Goal: Information Seeking & Learning: Find specific fact

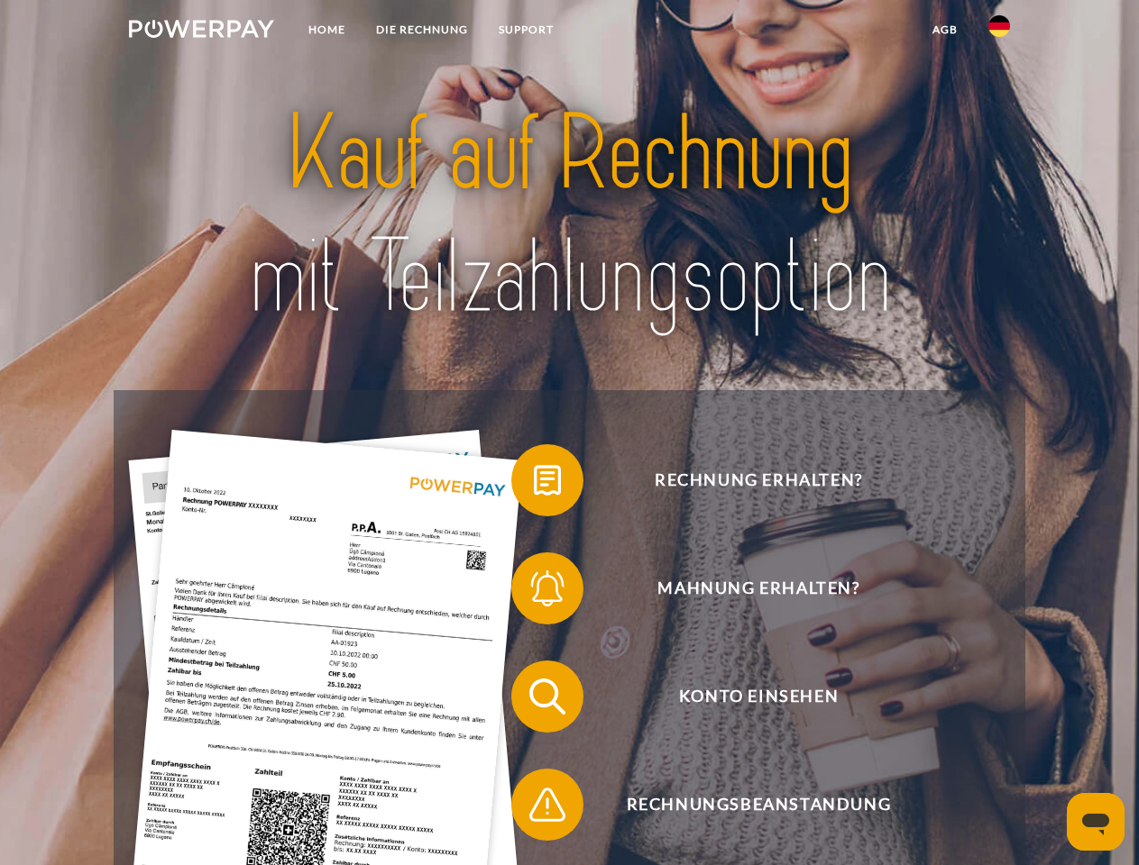
click at [201, 32] on img at bounding box center [201, 29] width 145 height 18
click at [999, 32] on img at bounding box center [999, 26] width 22 height 22
click at [944, 30] on link "agb" at bounding box center [945, 30] width 56 height 32
click at [534, 484] on span at bounding box center [520, 480] width 90 height 90
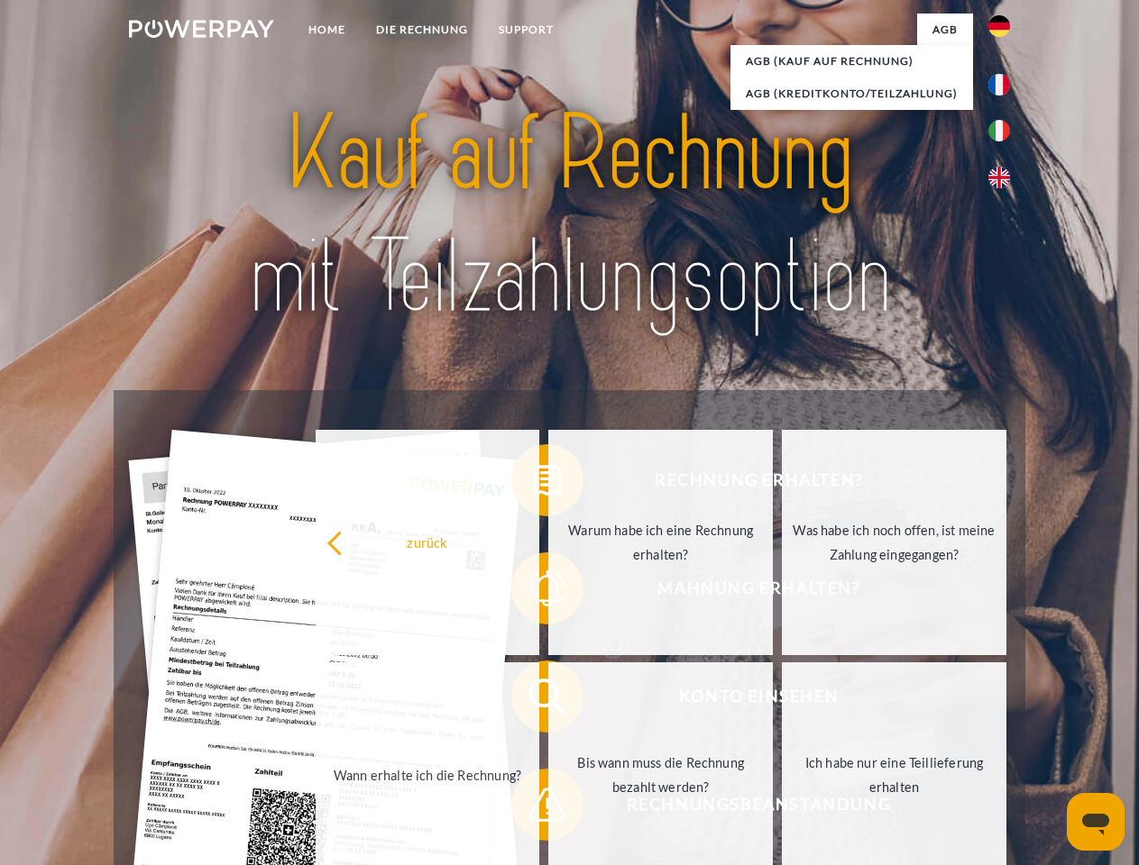
click at [534, 592] on div "Rechnung erhalten? Mahnung erhalten? Konto einsehen" at bounding box center [569, 750] width 910 height 721
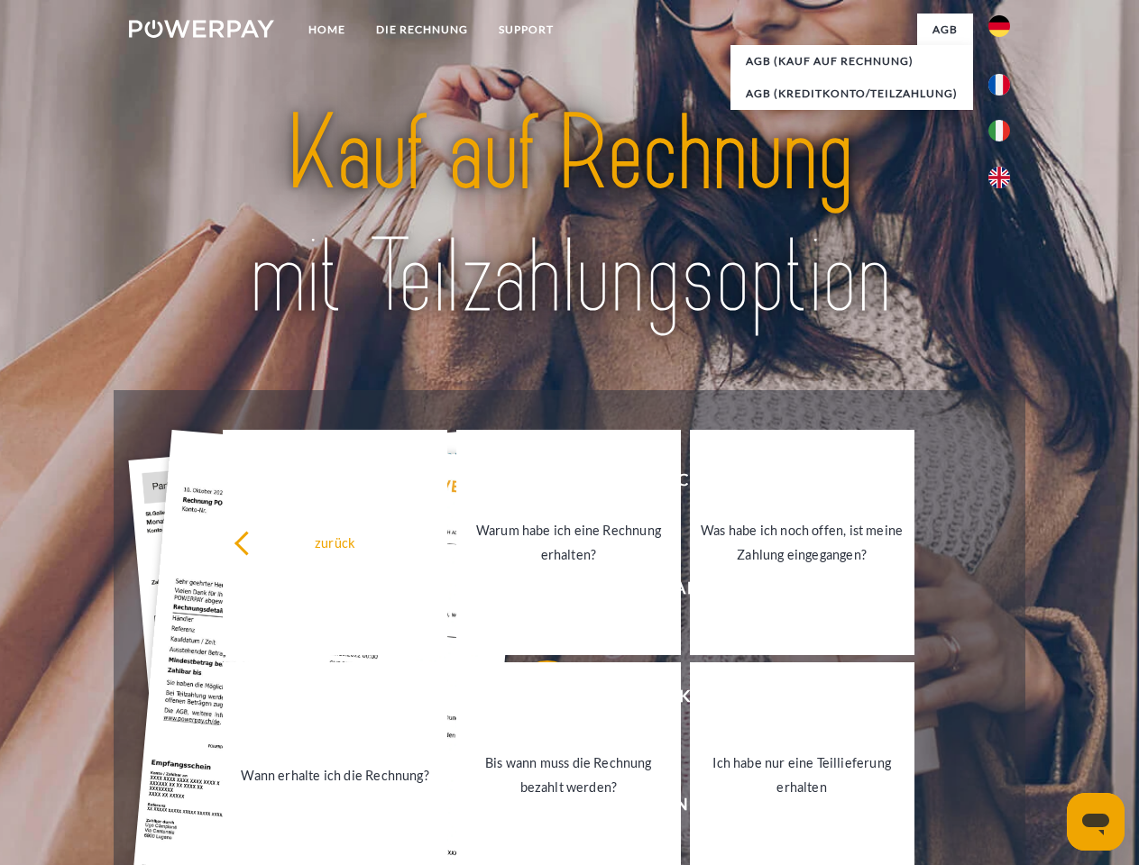
click at [534, 700] on link "Bis wann muss die Rechnung bezahlt werden?" at bounding box center [568, 775] width 224 height 225
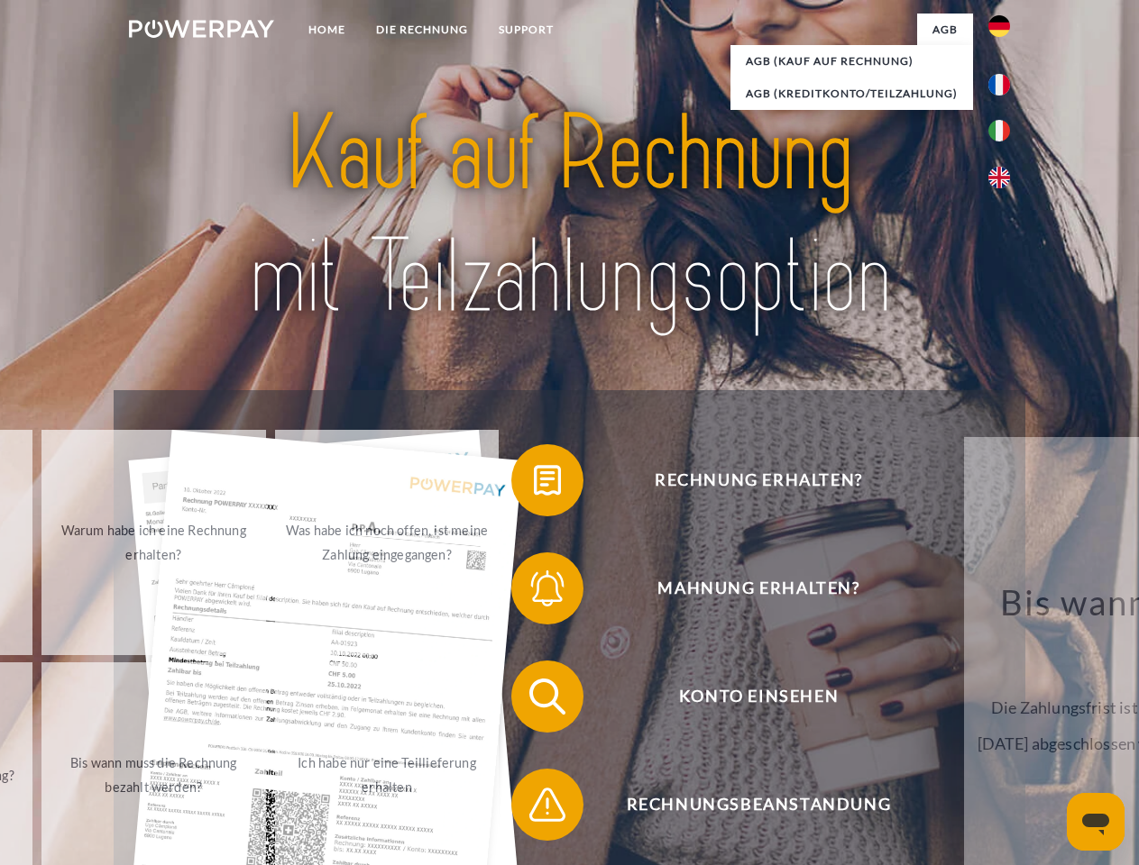
click at [534, 809] on span at bounding box center [520, 805] width 90 height 90
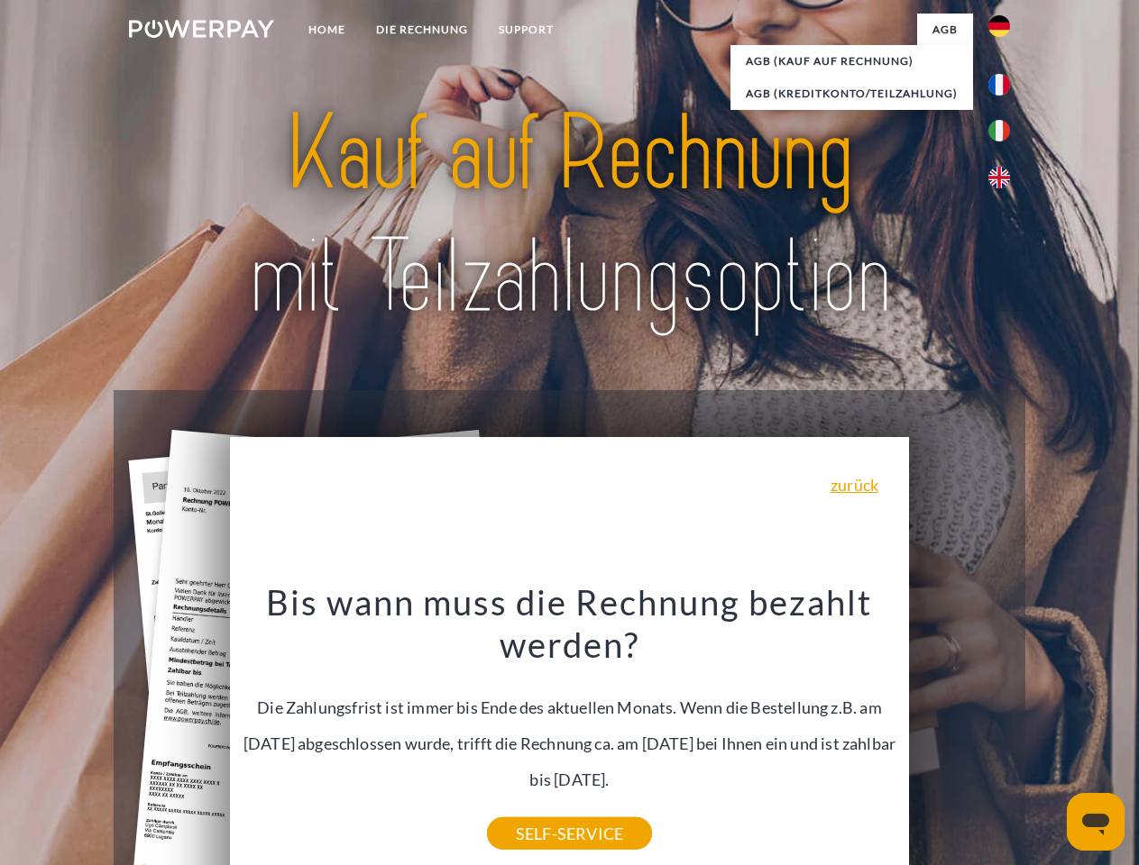
click at [1095, 822] on icon "Messaging-Fenster öffnen" at bounding box center [1095, 825] width 27 height 22
